Goal: Task Accomplishment & Management: Manage account settings

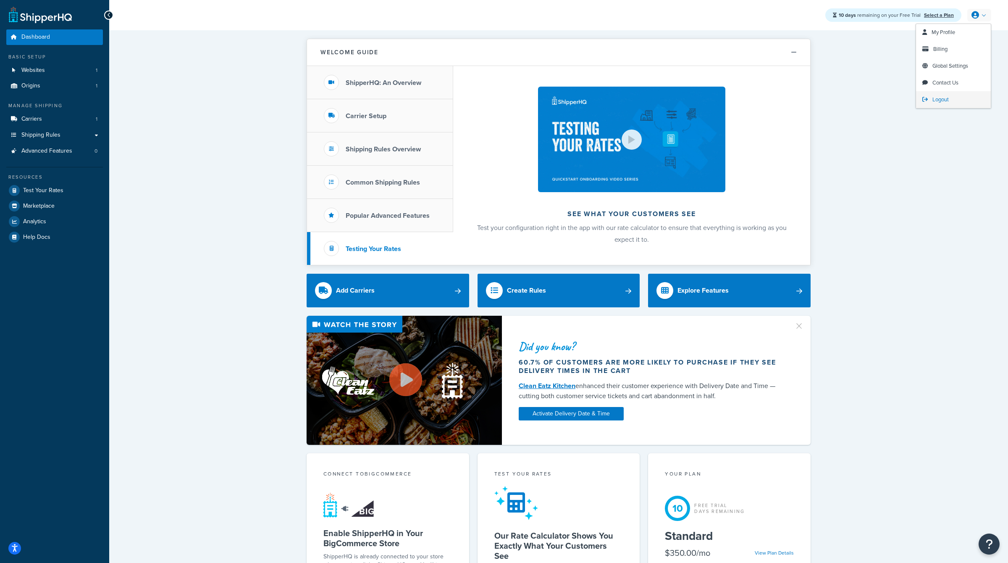
click at [939, 100] on span "Logout" at bounding box center [941, 99] width 16 height 8
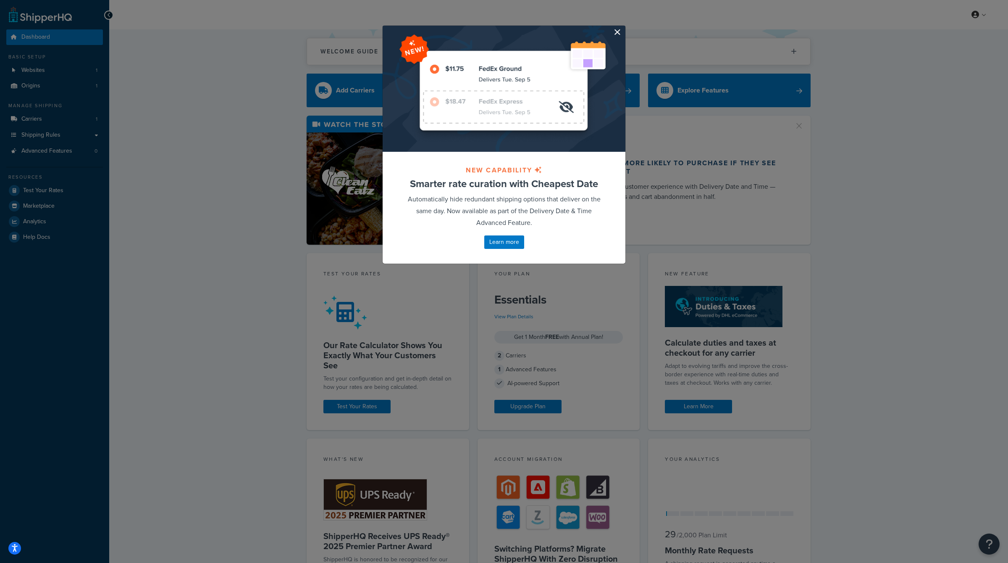
click at [623, 28] on button "button" at bounding box center [624, 27] width 2 height 2
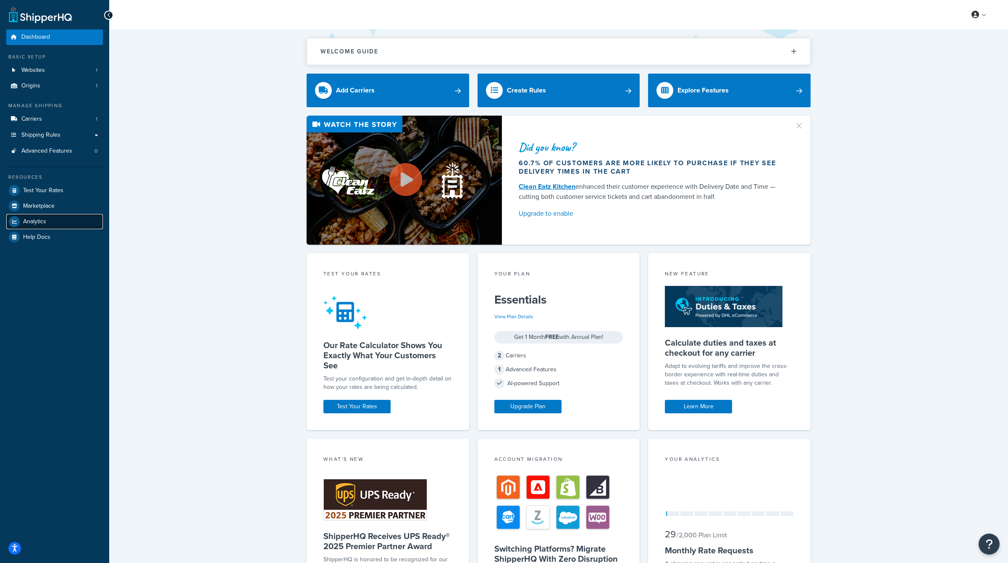
click at [42, 226] on link "Analytics" at bounding box center [54, 221] width 97 height 15
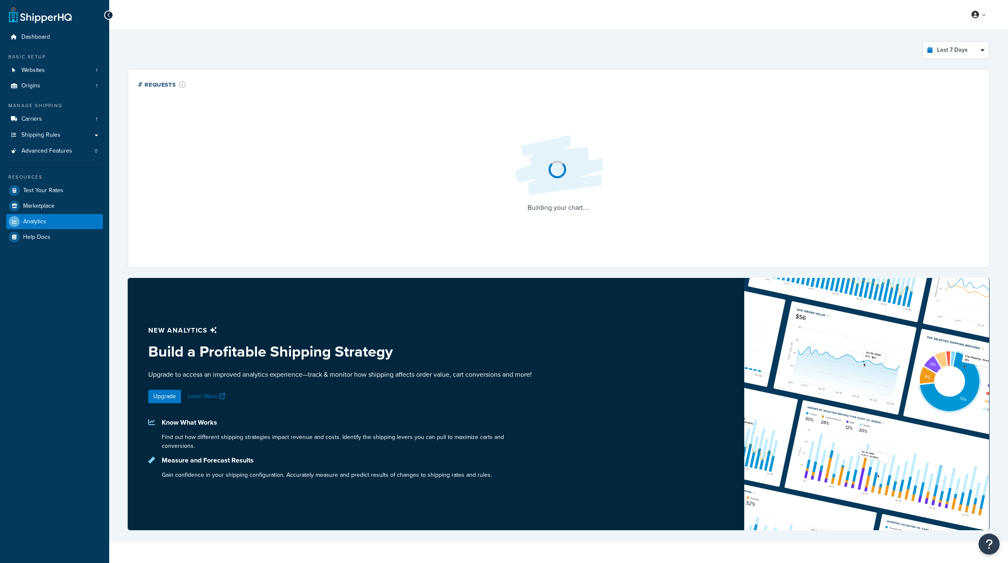
select select "last_7_days"
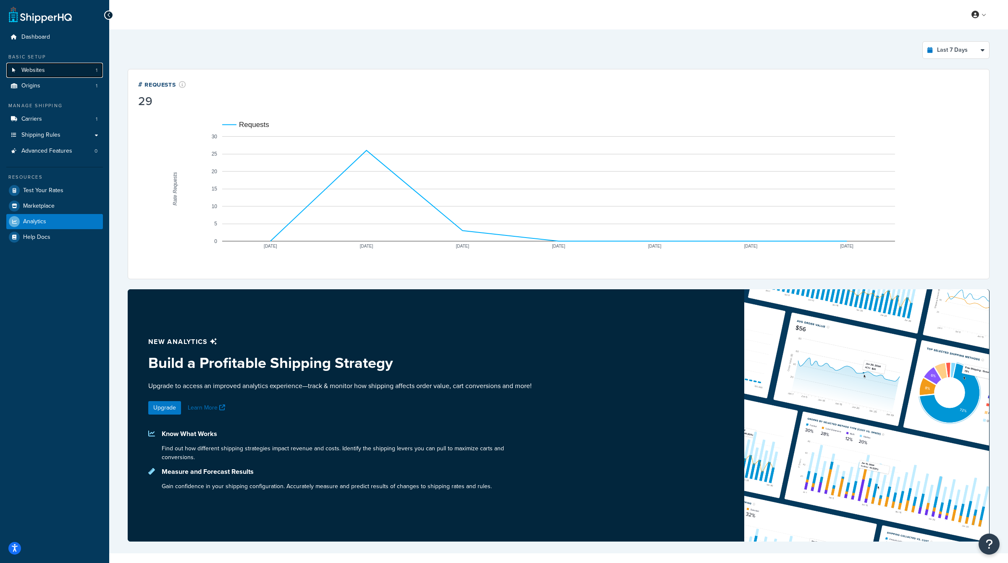
click at [54, 71] on link "Websites 1" at bounding box center [54, 71] width 97 height 16
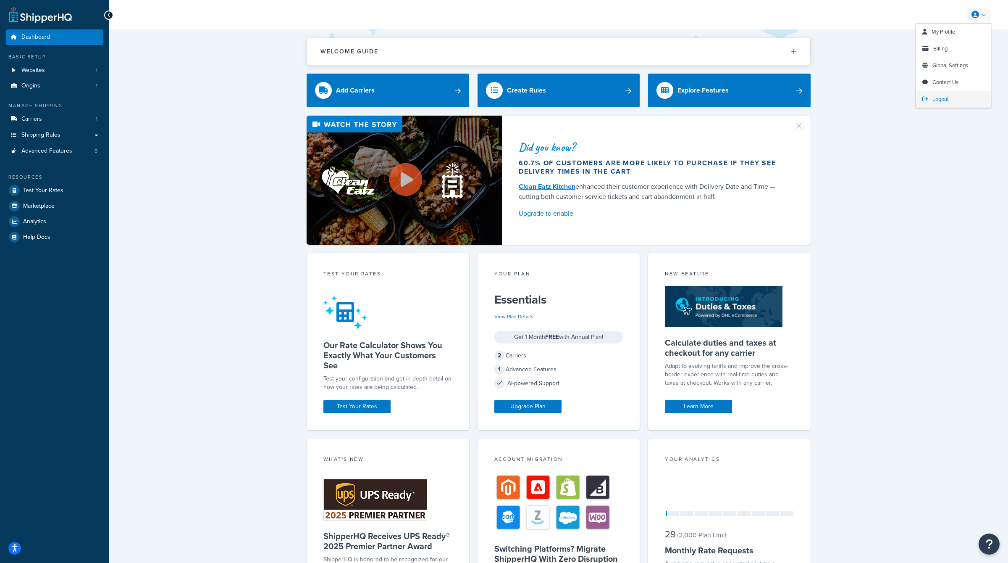
click at [942, 95] on link "Logout" at bounding box center [953, 99] width 75 height 17
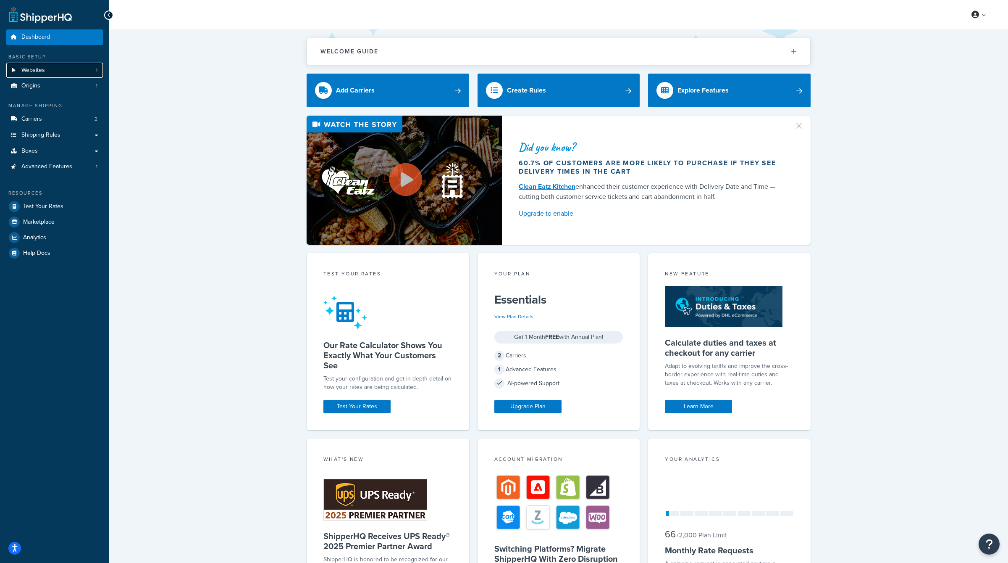
click at [40, 67] on span "Websites" at bounding box center [33, 70] width 24 height 7
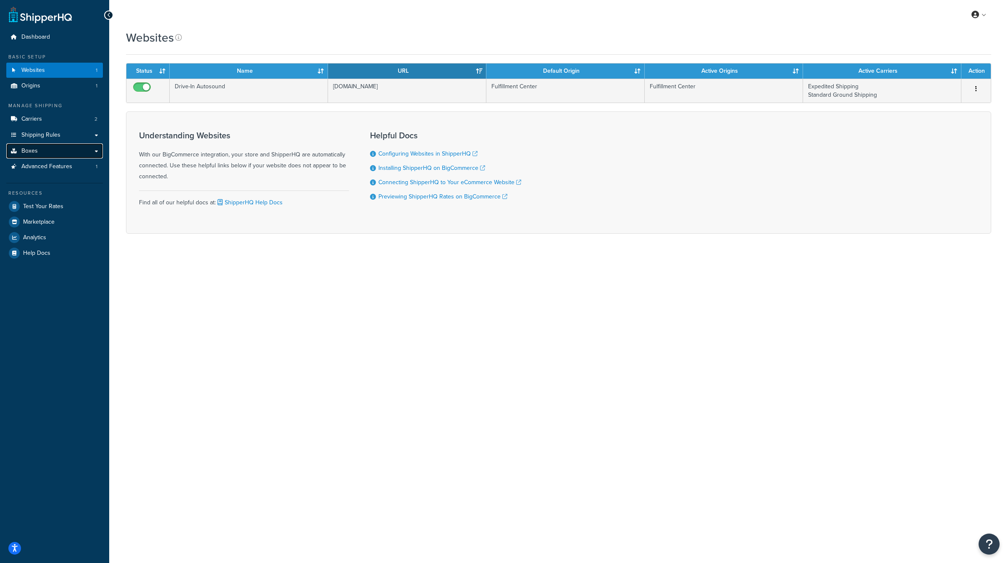
click at [58, 147] on link "Boxes" at bounding box center [54, 151] width 97 height 16
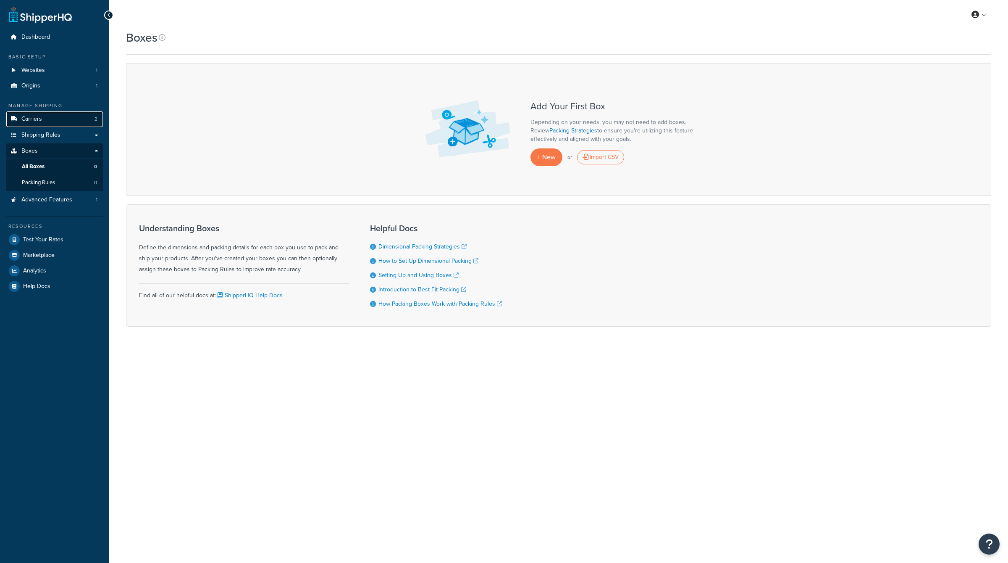
click at [60, 120] on link "Carriers 2" at bounding box center [54, 119] width 97 height 16
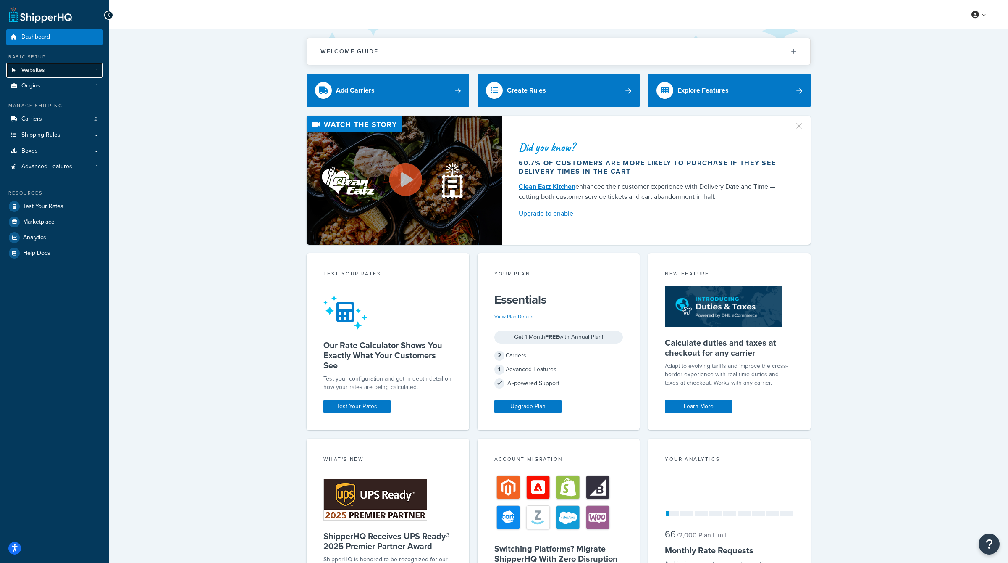
click at [35, 68] on span "Websites" at bounding box center [33, 70] width 24 height 7
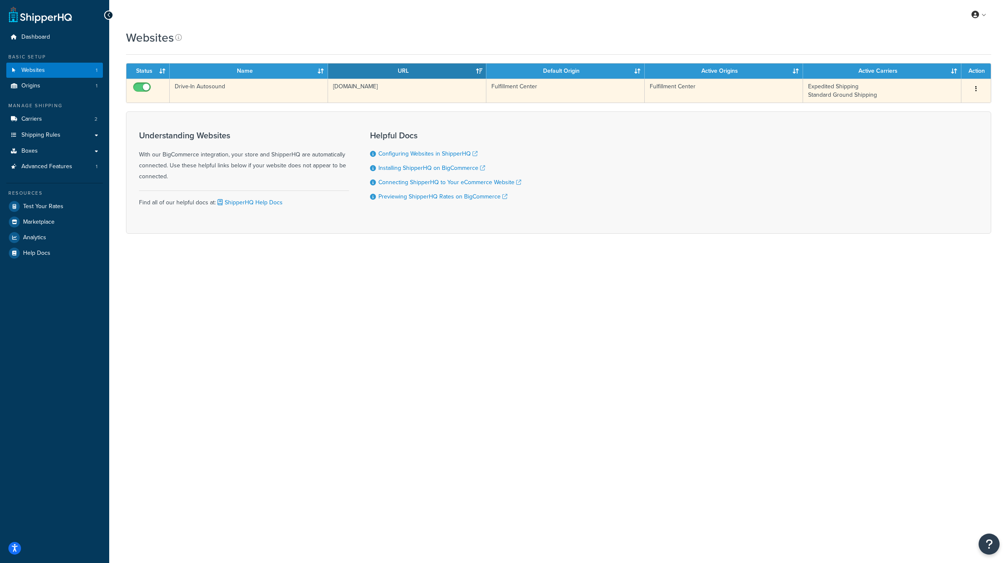
click at [939, 100] on td "Expedited Shipping Standard Ground Shipping" at bounding box center [882, 91] width 158 height 24
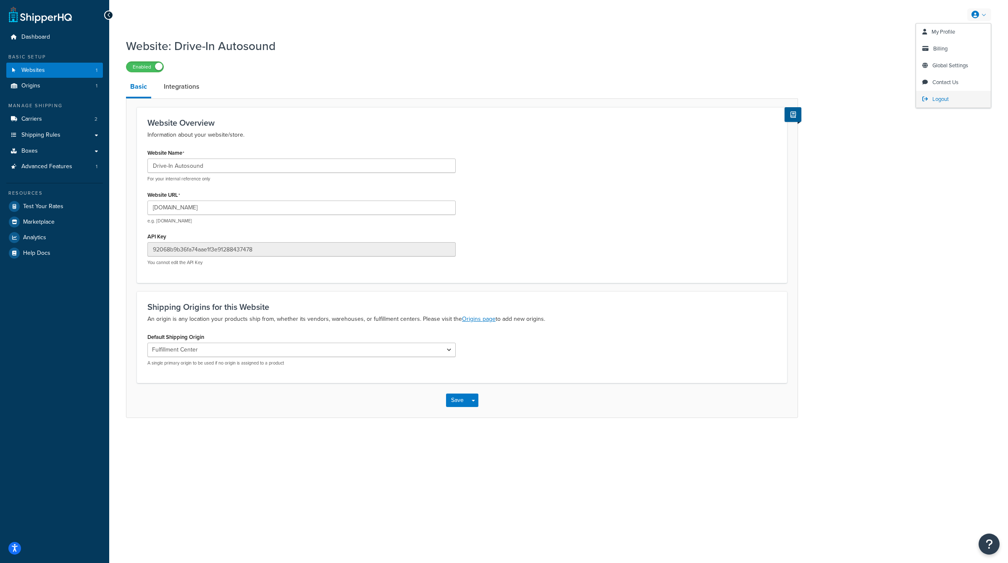
click at [936, 100] on span "Logout" at bounding box center [941, 99] width 16 height 8
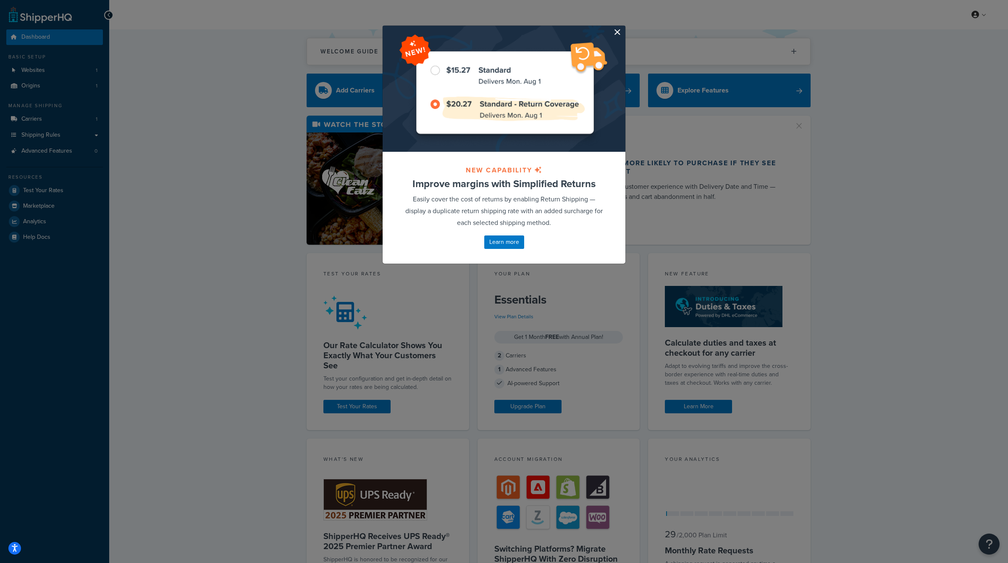
click at [623, 28] on button "button" at bounding box center [624, 27] width 2 height 2
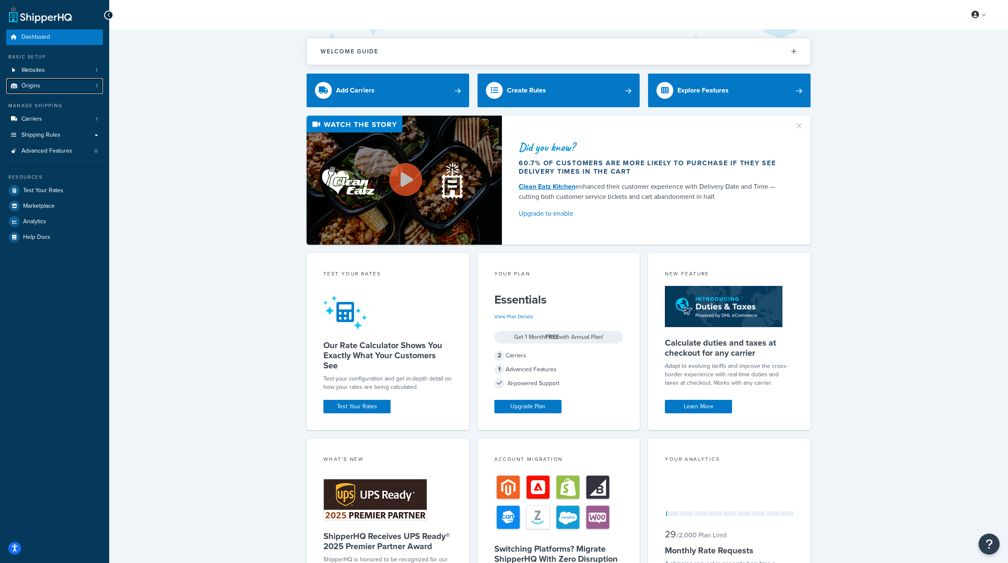
click at [63, 86] on link "Origins 1" at bounding box center [54, 86] width 97 height 16
click at [947, 52] on span "Billing" at bounding box center [940, 49] width 14 height 8
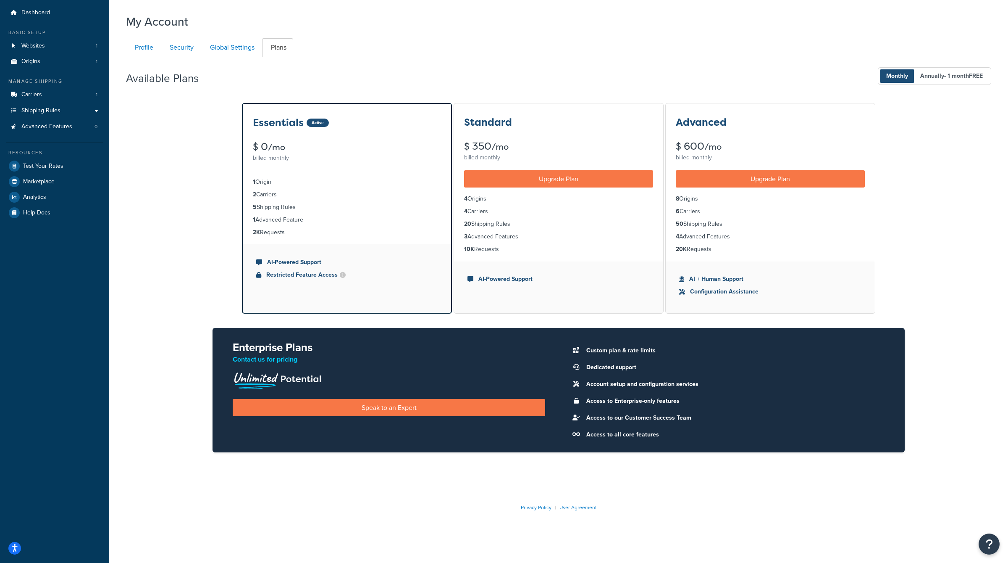
drag, startPoint x: 287, startPoint y: 230, endPoint x: 247, endPoint y: 180, distance: 63.7
click at [247, 180] on ul "1 Origin 2 Carriers 5 Shipping Rules 1 Advanced Feature 2K Requests" at bounding box center [347, 207] width 208 height 73
copy ul "1 Origin 2 Carriers 5 Shipping Rules 1 Advanced Feature 2K Requests"
